Goal: Find specific page/section: Find specific page/section

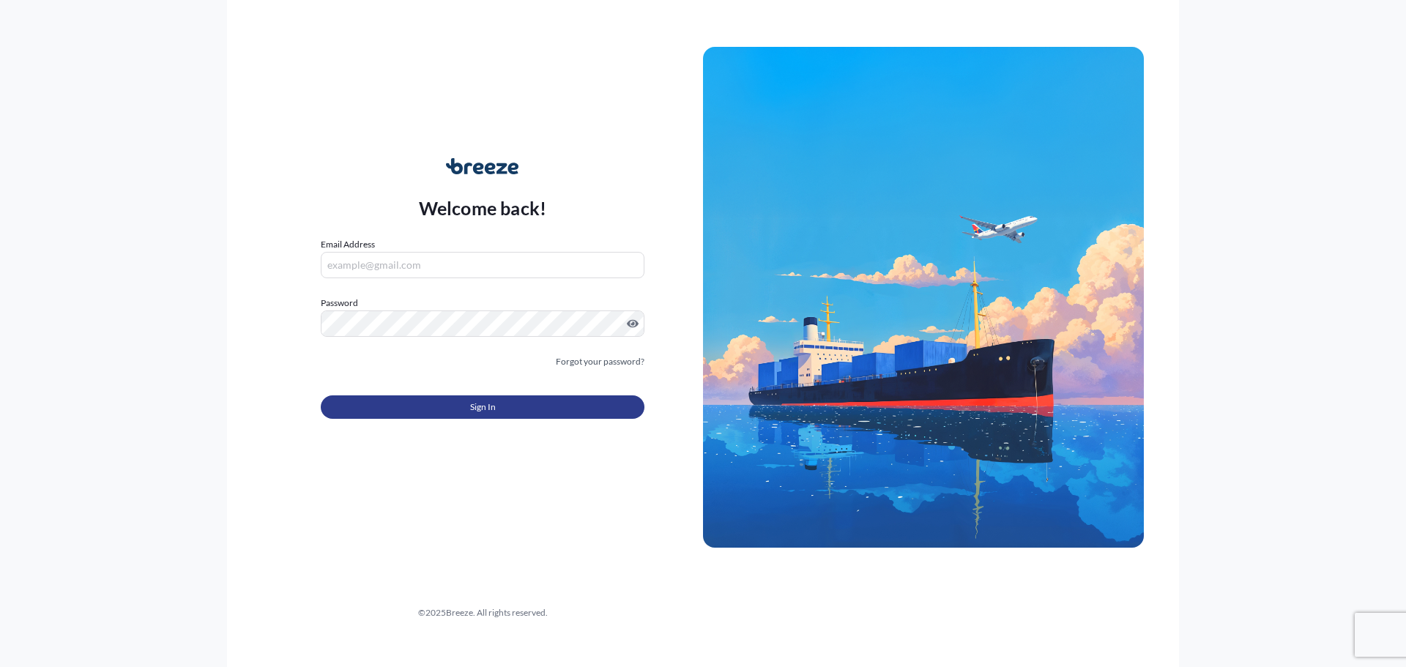
type input "[EMAIL_ADDRESS][DOMAIN_NAME]"
click at [447, 406] on button "Sign In" at bounding box center [483, 406] width 324 height 23
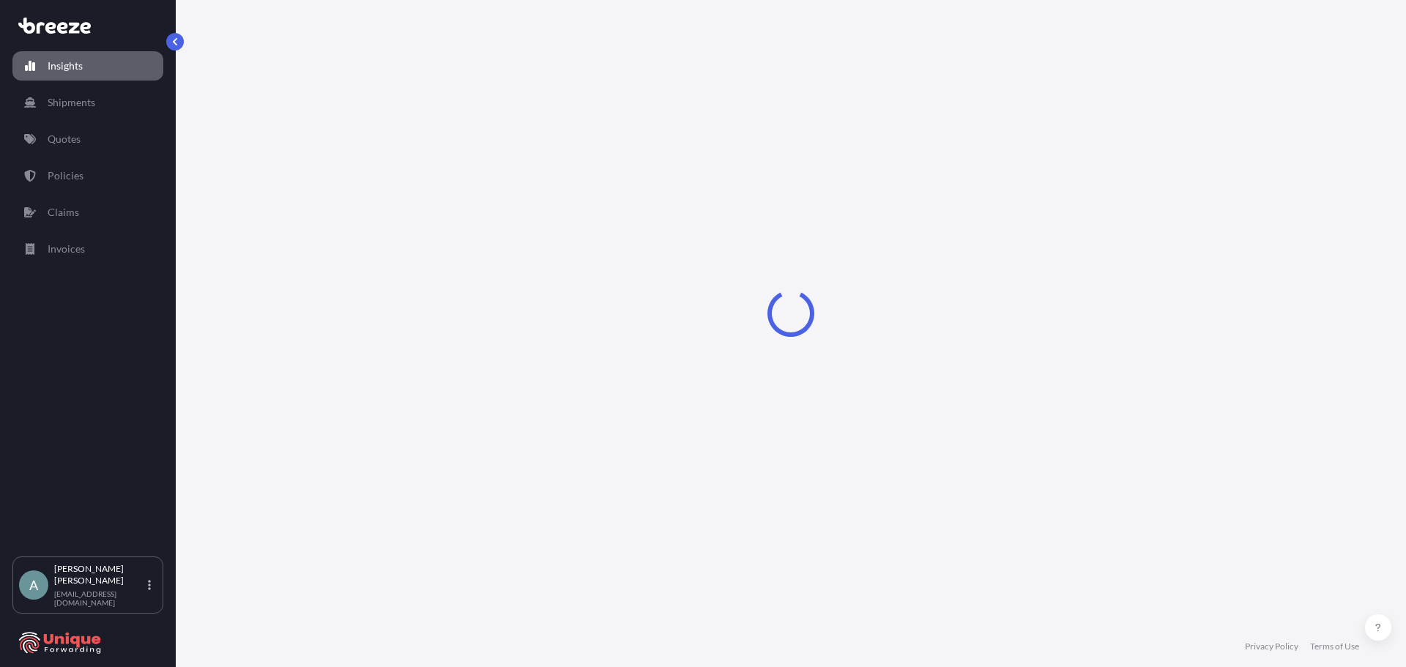
select select "2025"
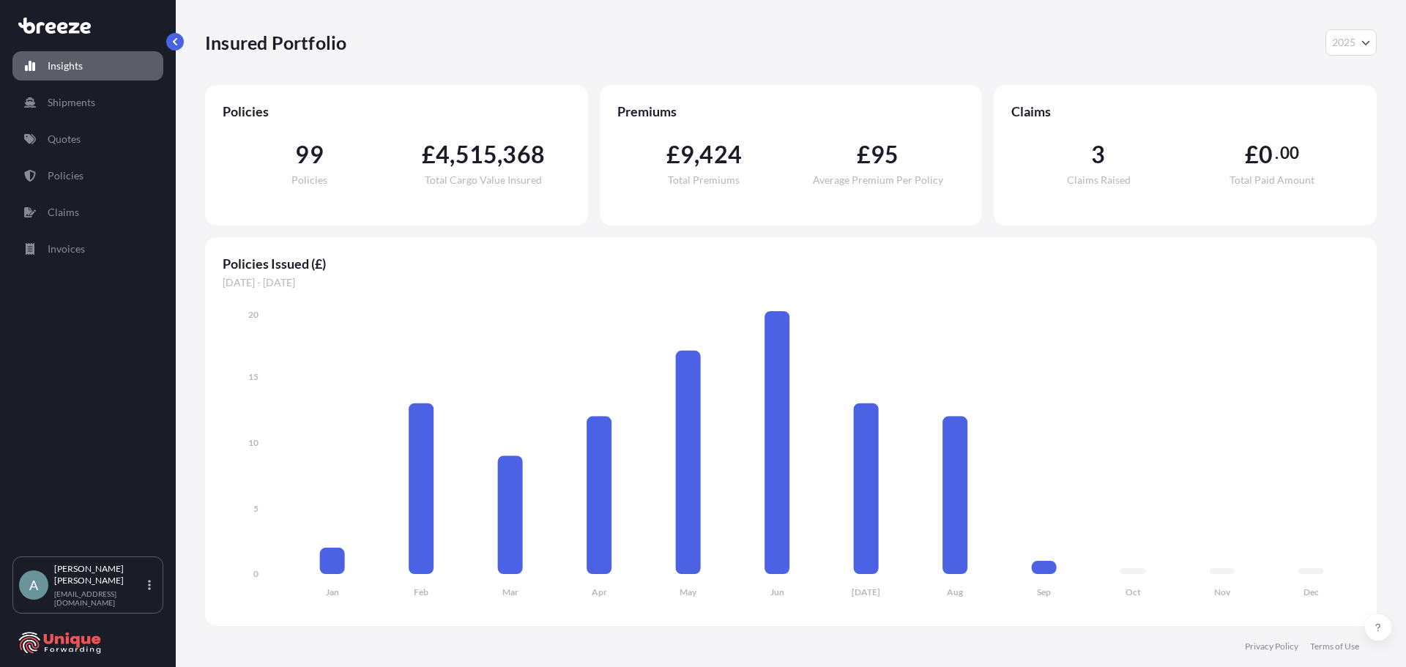
click at [1118, 176] on span "Claims Raised" at bounding box center [1099, 180] width 64 height 10
click at [78, 179] on p "Policies" at bounding box center [66, 175] width 36 height 15
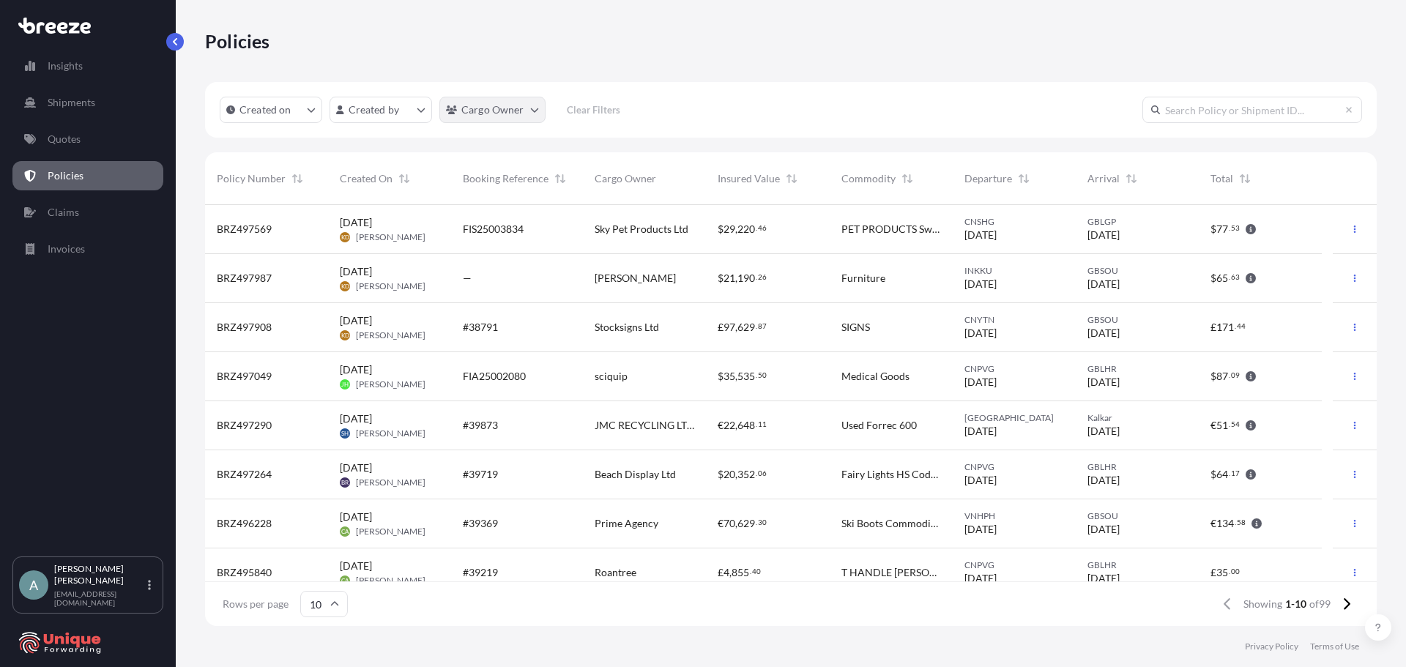
click at [525, 107] on html "Insights Shipments Quotes Policies Claims Invoices A [PERSON_NAME] [EMAIL_ADDRE…" at bounding box center [703, 333] width 1406 height 667
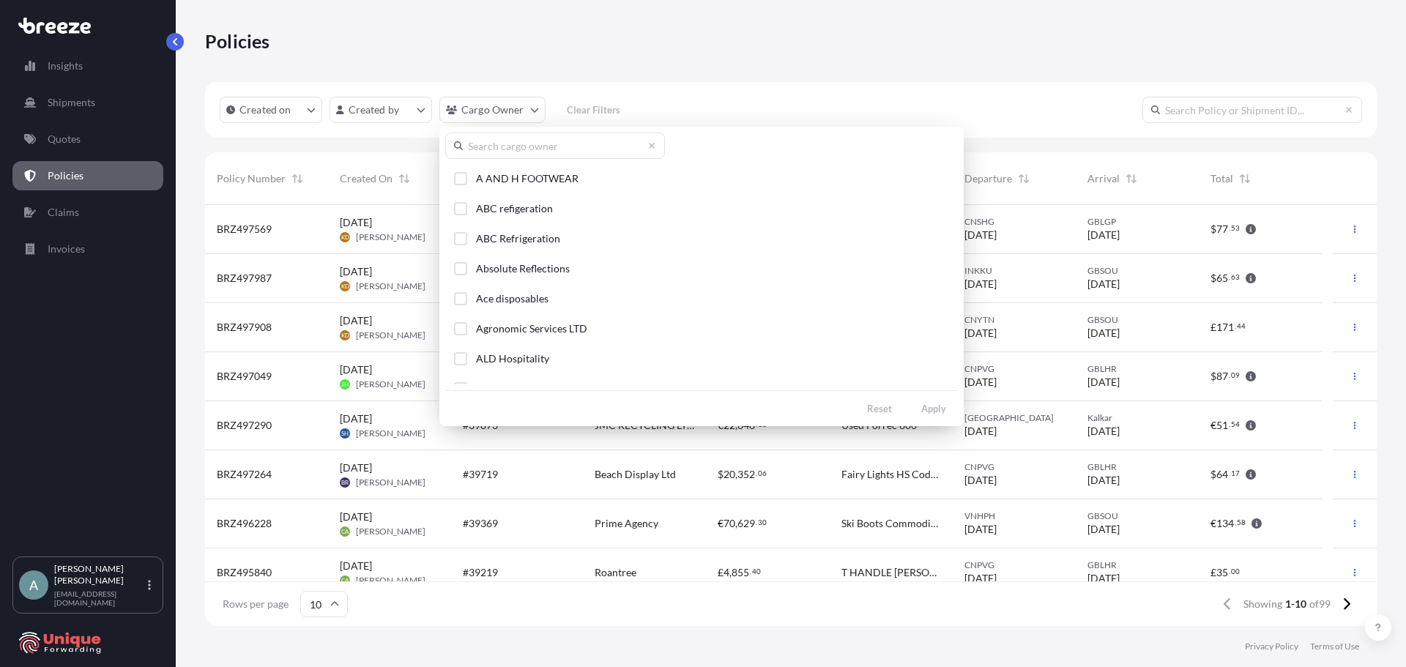
click at [526, 107] on html "Insights Shipments Quotes Policies Claims Invoices A [PERSON_NAME] [EMAIL_ADDRE…" at bounding box center [703, 333] width 1406 height 667
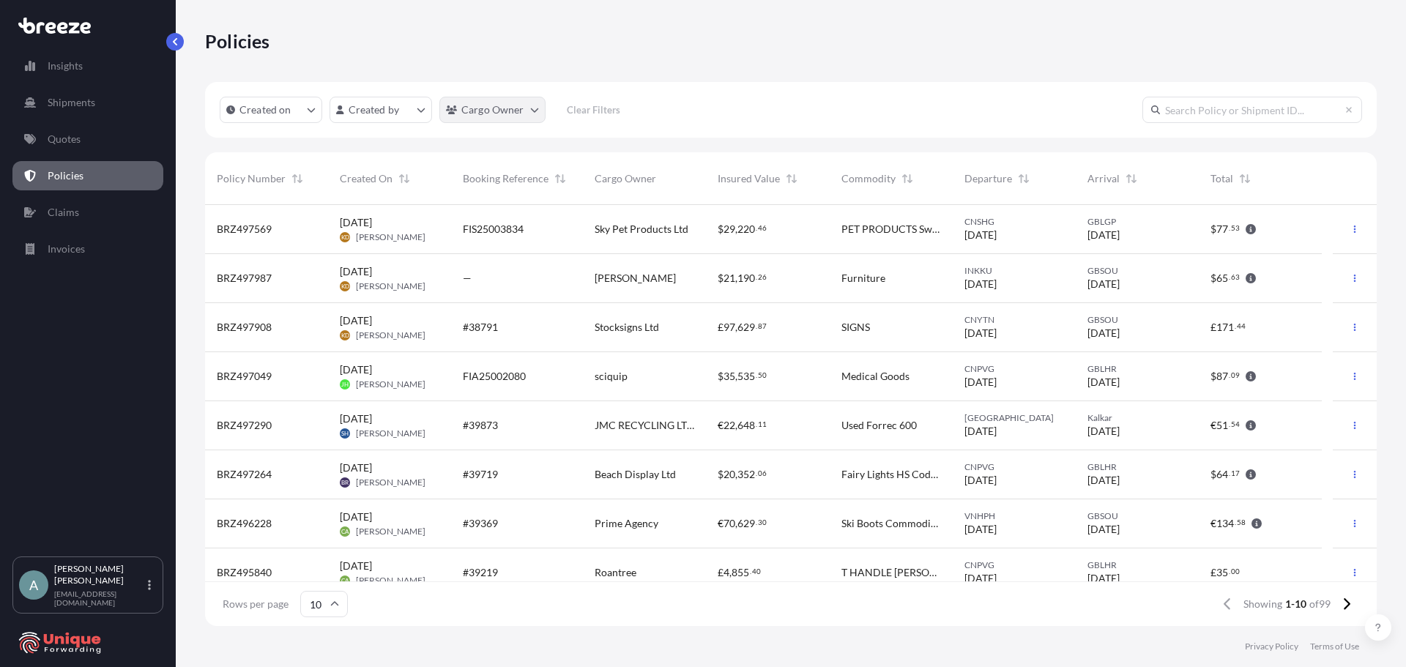
click at [531, 105] on html "Insights Shipments Quotes Policies Claims Invoices A [PERSON_NAME] [EMAIL_ADDRE…" at bounding box center [703, 333] width 1406 height 667
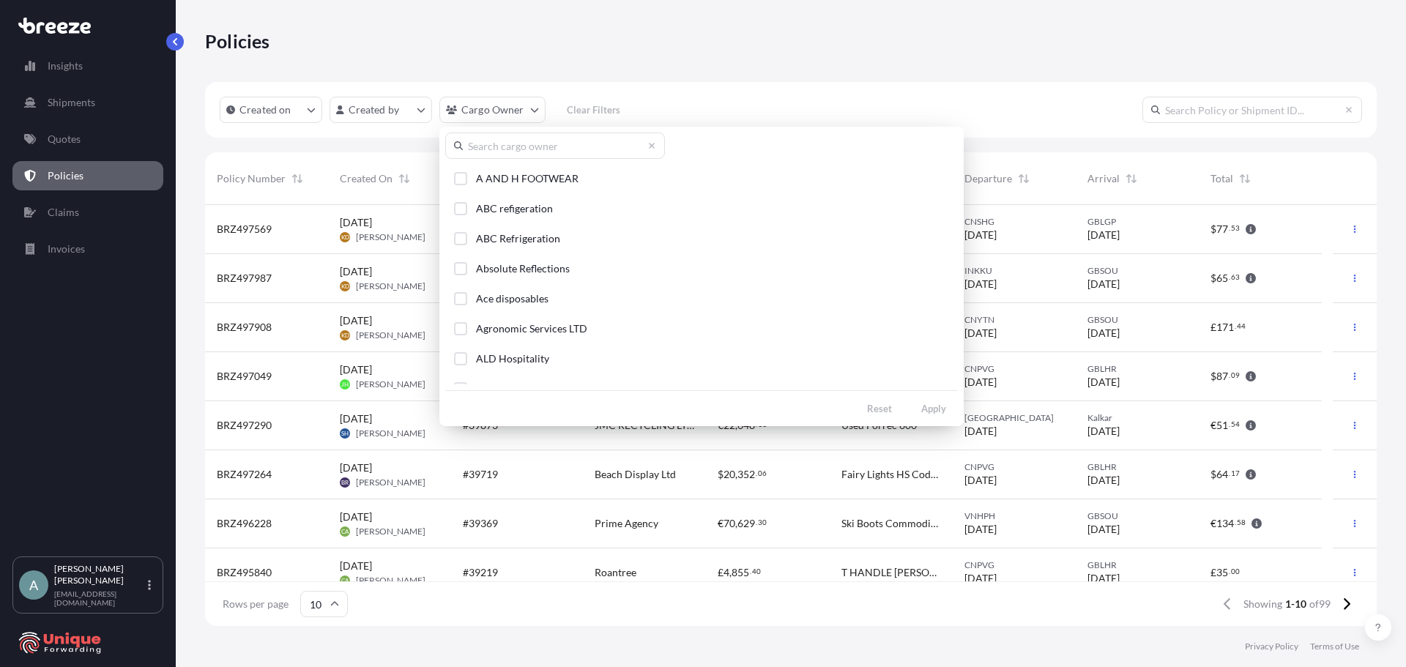
click at [508, 147] on input "text" at bounding box center [555, 146] width 220 height 26
click at [610, 330] on button "[PERSON_NAME]" at bounding box center [701, 335] width 513 height 27
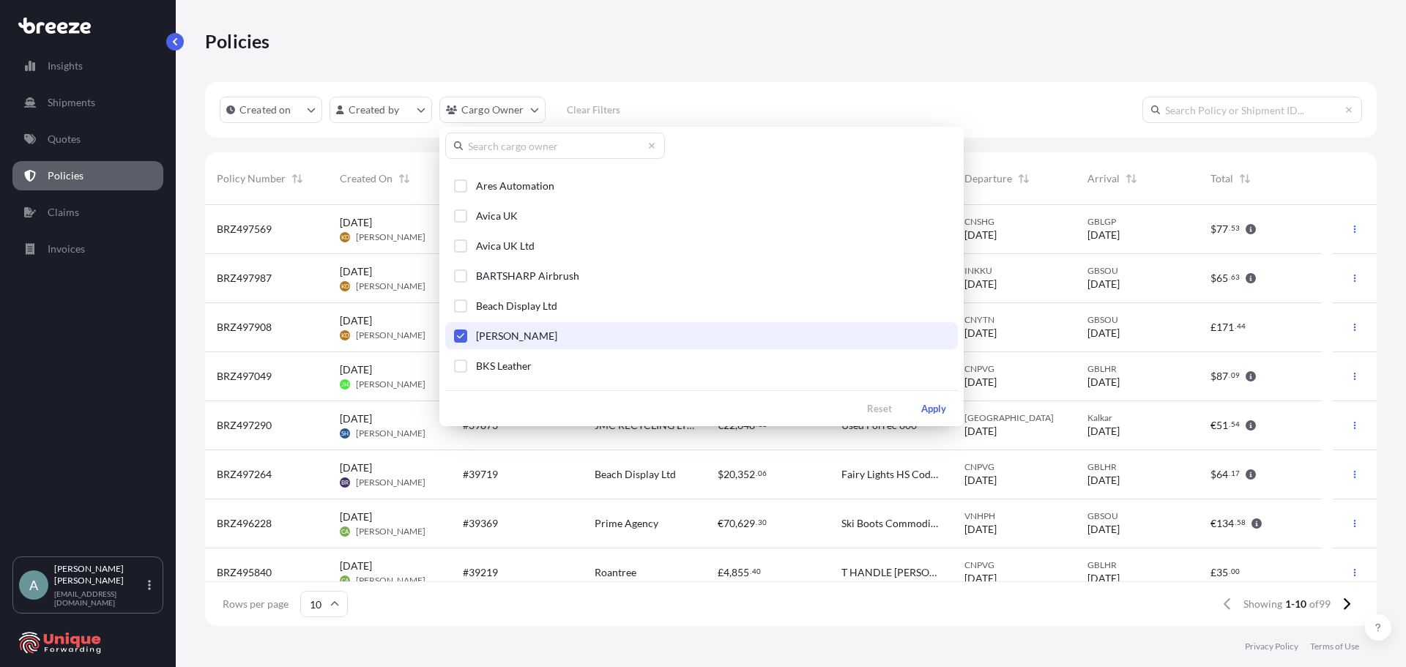
click at [852, 98] on html "Insights Shipments Quotes Policies Claims Invoices A [PERSON_NAME] [EMAIL_ADDRE…" at bounding box center [703, 333] width 1406 height 667
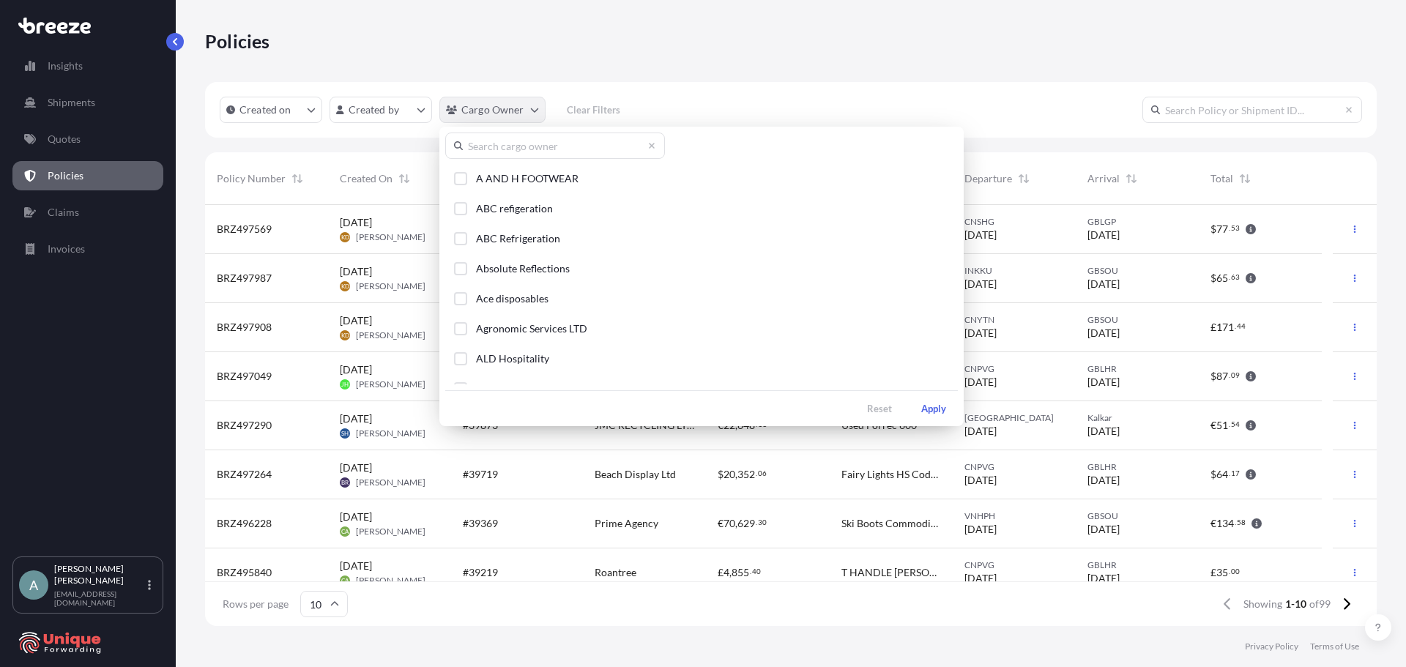
click at [530, 121] on html "Insights Shipments Quotes Policies Claims Invoices A [PERSON_NAME] [EMAIL_ADDRE…" at bounding box center [703, 333] width 1406 height 667
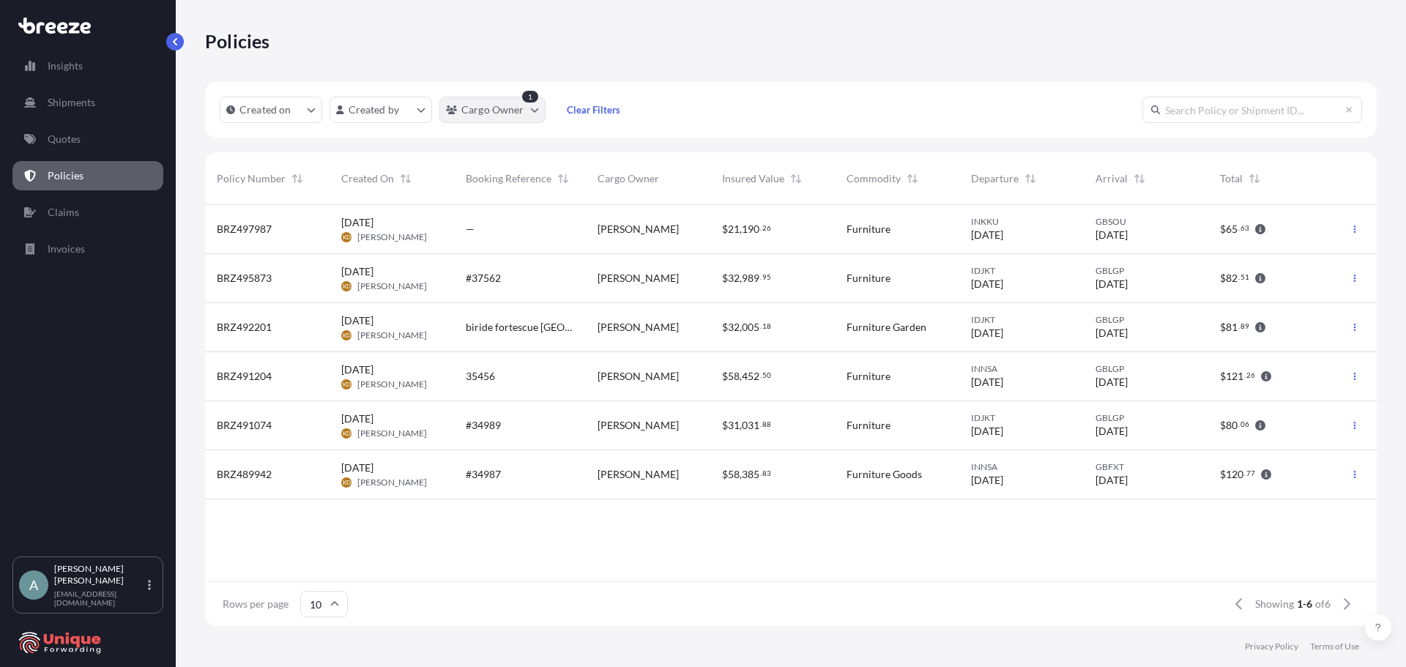
click at [532, 114] on html "Insights Shipments Quotes Policies Claims Invoices A [PERSON_NAME] [EMAIL_ADDRE…" at bounding box center [703, 333] width 1406 height 667
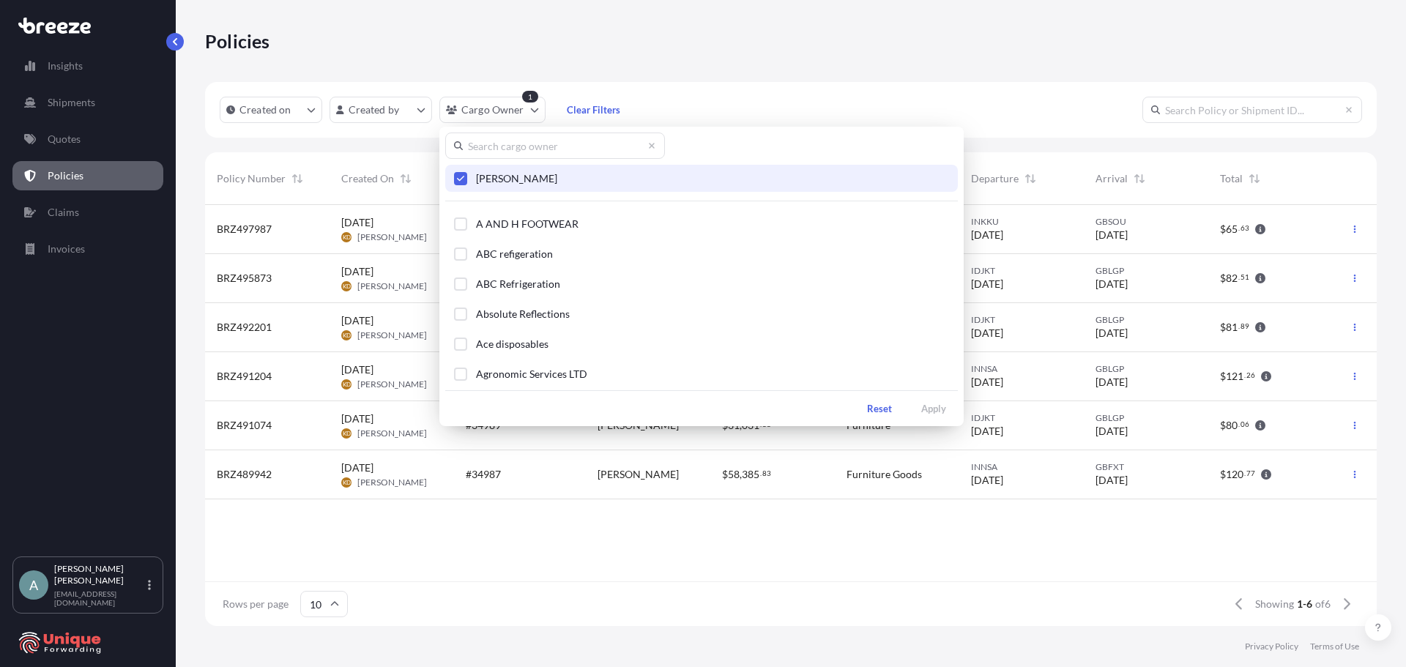
click at [464, 179] on span "Select Option" at bounding box center [460, 179] width 10 height 10
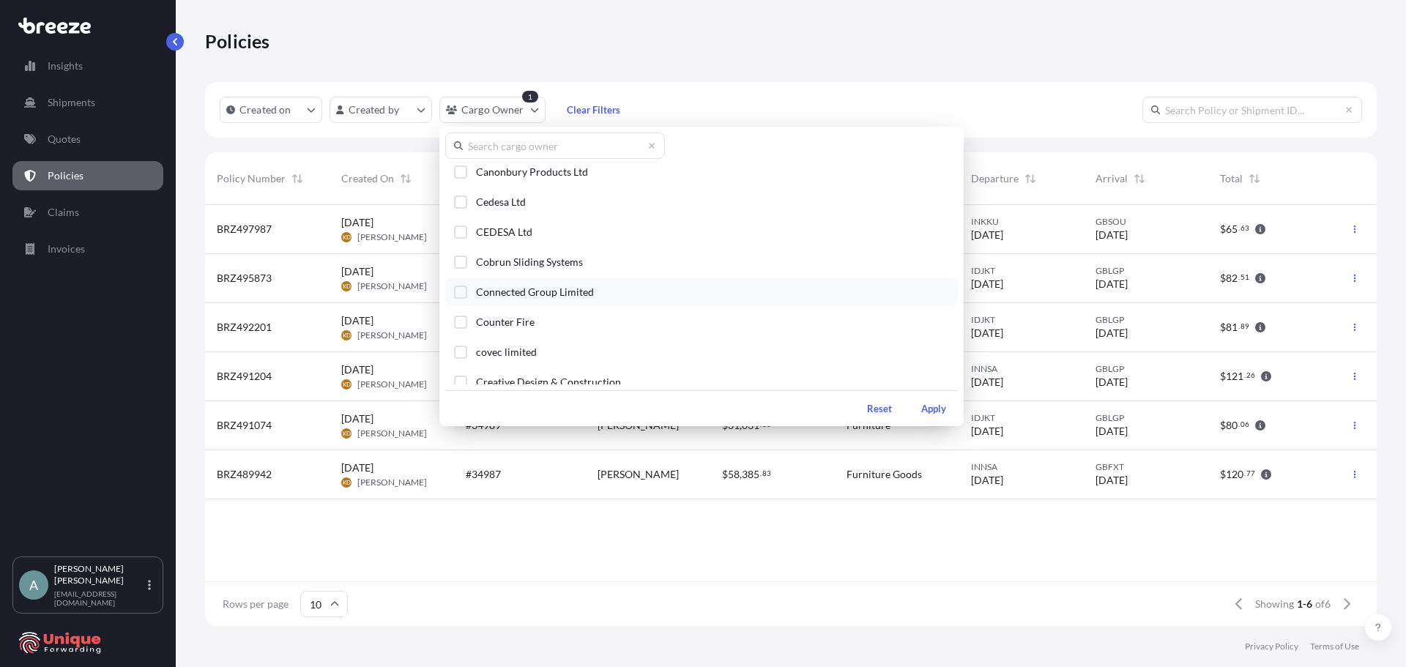
scroll to position [586, 0]
click at [462, 299] on div "Select Option" at bounding box center [460, 298] width 13 height 13
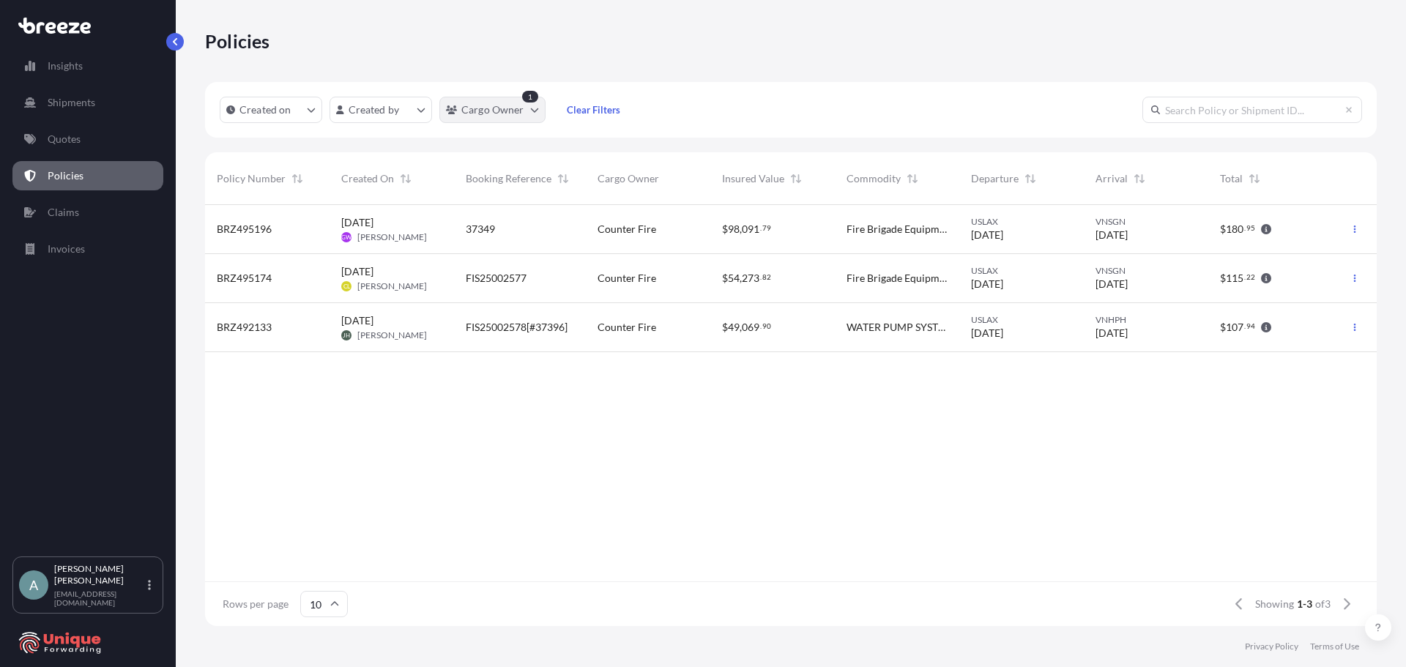
click at [533, 103] on html "Insights Shipments Quotes Policies Claims Invoices A [PERSON_NAME] [EMAIL_ADDRE…" at bounding box center [703, 333] width 1406 height 667
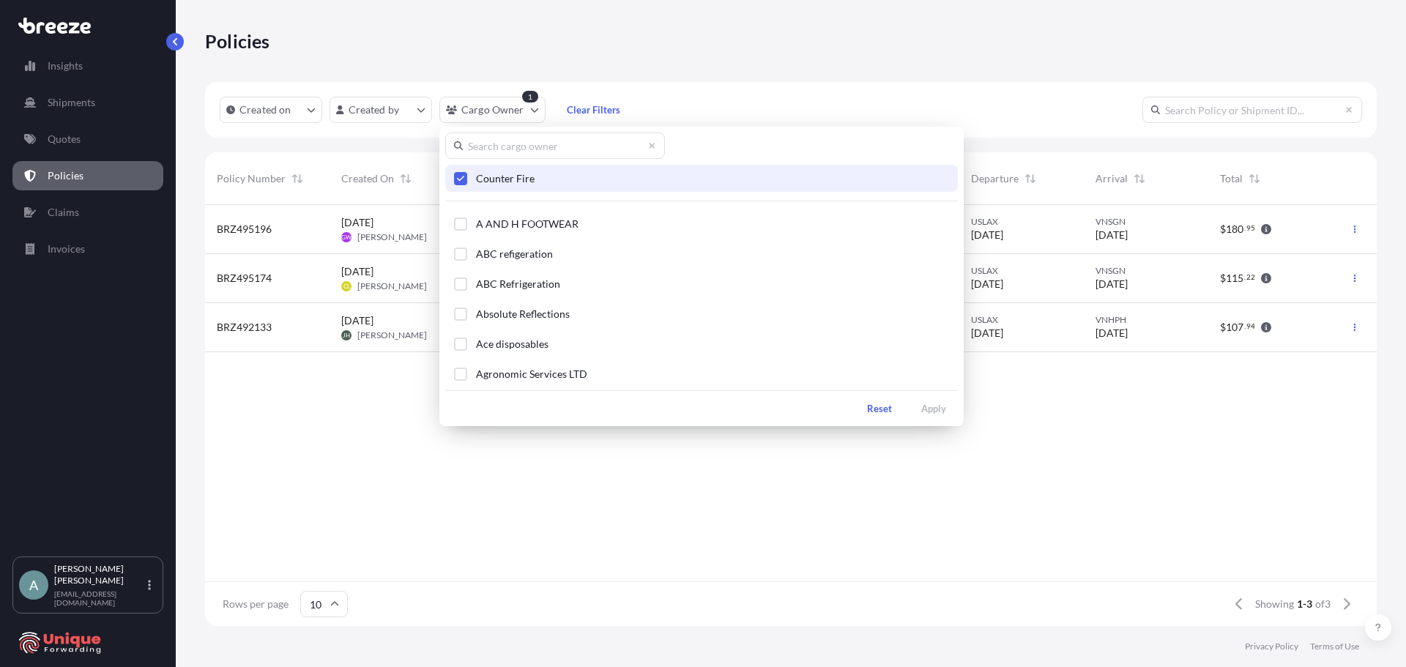
click at [463, 182] on icon "Select Option" at bounding box center [461, 178] width 8 height 9
click at [778, 71] on html "Insights Shipments Quotes Policies Claims Invoices A [PERSON_NAME] [EMAIL_ADDRE…" at bounding box center [703, 333] width 1406 height 667
